Goal: Task Accomplishment & Management: Manage account settings

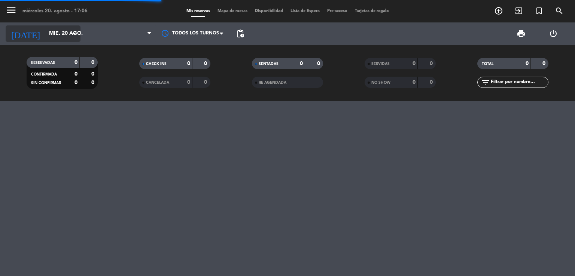
click at [46, 30] on input "mié. 20 ago." at bounding box center [80, 33] width 71 height 13
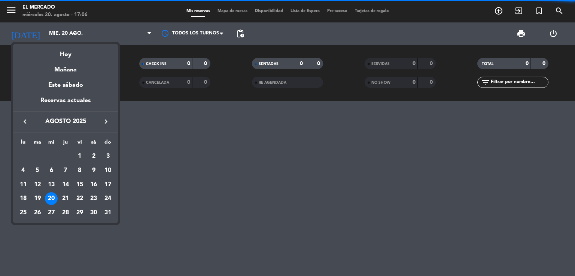
click at [103, 125] on icon "keyboard_arrow_right" at bounding box center [106, 121] width 9 height 9
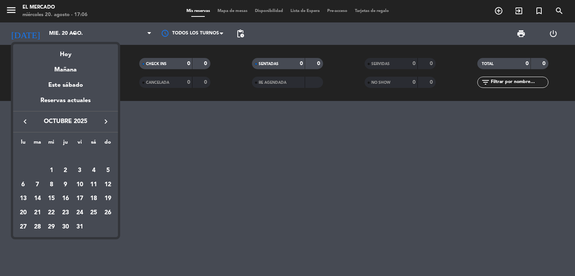
click at [103, 125] on icon "keyboard_arrow_right" at bounding box center [106, 121] width 9 height 9
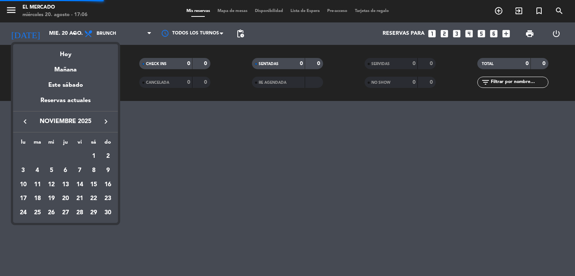
click at [103, 125] on icon "keyboard_arrow_right" at bounding box center [106, 121] width 9 height 9
click at [26, 121] on icon "keyboard_arrow_left" at bounding box center [25, 121] width 9 height 9
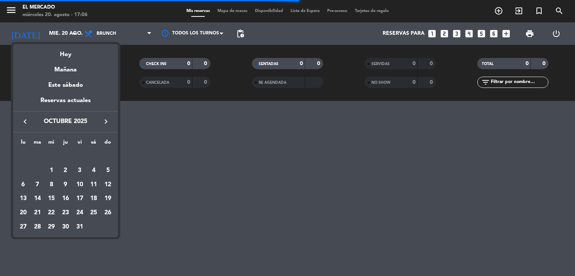
click at [27, 121] on icon "keyboard_arrow_left" at bounding box center [25, 121] width 9 height 9
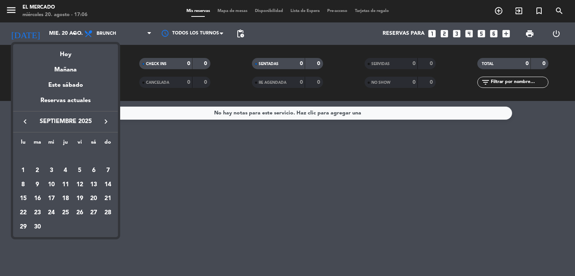
drag, startPoint x: 70, startPoint y: 185, endPoint x: 56, endPoint y: 148, distance: 39.6
click at [69, 185] on div "11" at bounding box center [65, 185] width 13 height 13
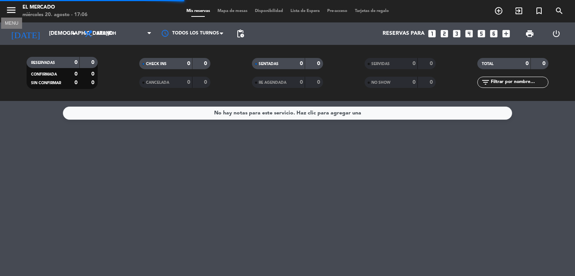
click at [7, 10] on icon "menu" at bounding box center [11, 9] width 11 height 11
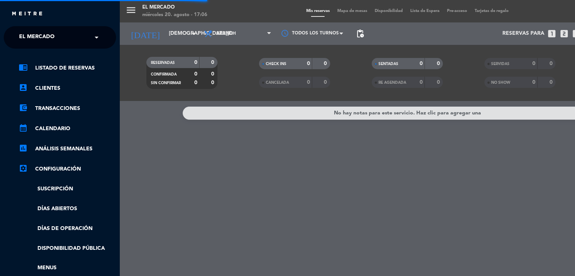
click at [85, 41] on input "text" at bounding box center [60, 38] width 91 height 16
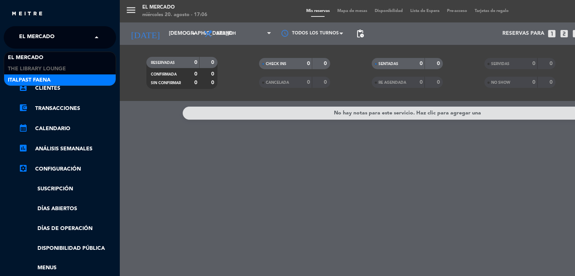
click at [70, 76] on div "Italpast Faena" at bounding box center [60, 80] width 112 height 11
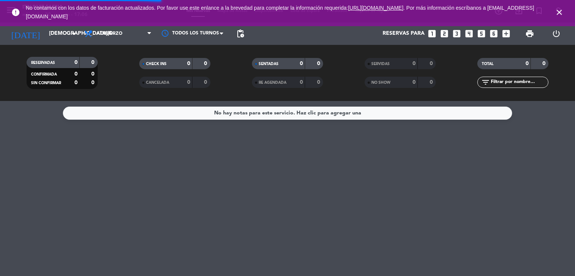
click at [559, 10] on icon "close" at bounding box center [559, 12] width 9 height 9
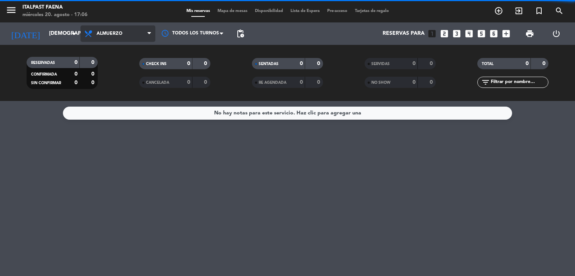
click at [105, 34] on span "Almuerzo" at bounding box center [110, 33] width 26 height 5
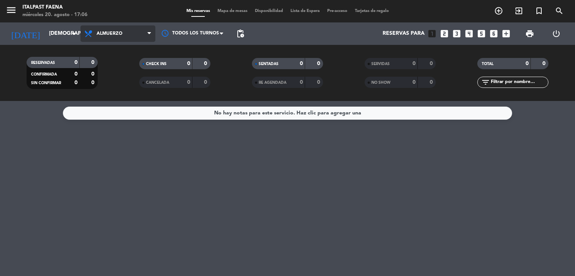
click at [118, 36] on span "Almuerzo" at bounding box center [110, 33] width 26 height 5
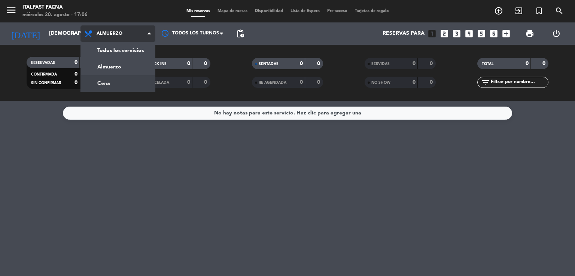
click at [121, 80] on div "menu Italpast Faena [DATE] 20. agosto - 17:06 Mis reservas Mapa de mesas Dispon…" at bounding box center [287, 50] width 575 height 101
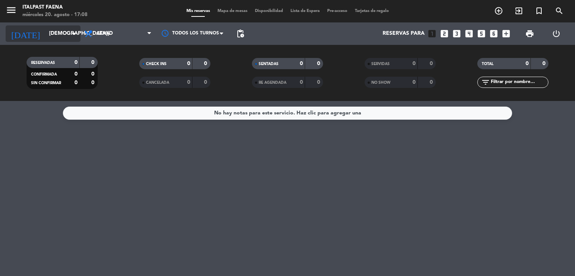
click at [67, 32] on input "[DEMOGRAPHIC_DATA][DATE]" at bounding box center [80, 33] width 71 height 13
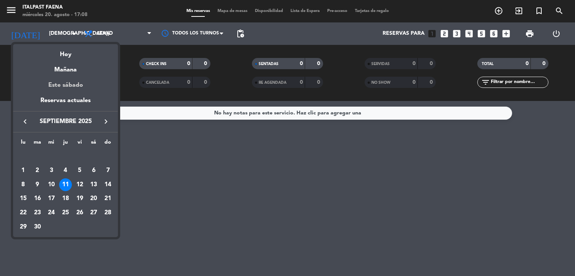
click at [67, 88] on div "Este sábado" at bounding box center [65, 85] width 105 height 21
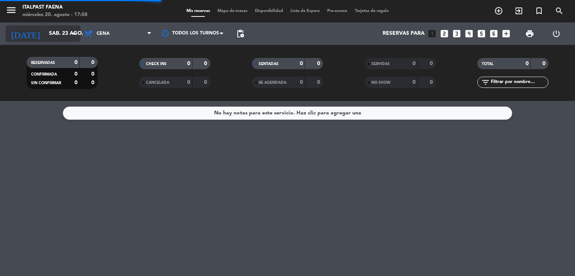
click at [53, 37] on input "sáb. 23 ago." at bounding box center [80, 33] width 71 height 13
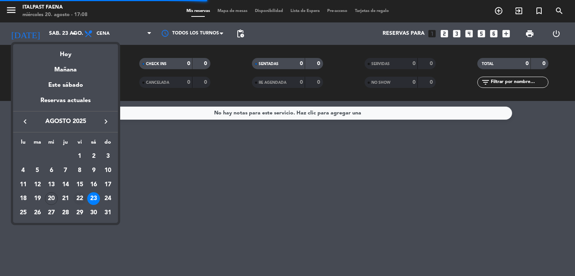
click at [79, 197] on div "22" at bounding box center [79, 199] width 13 height 13
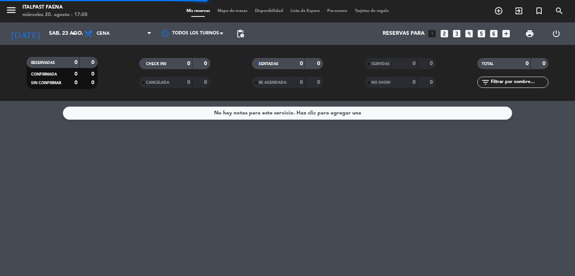
type input "vie. 22 ago."
